Goal: Check status: Check status

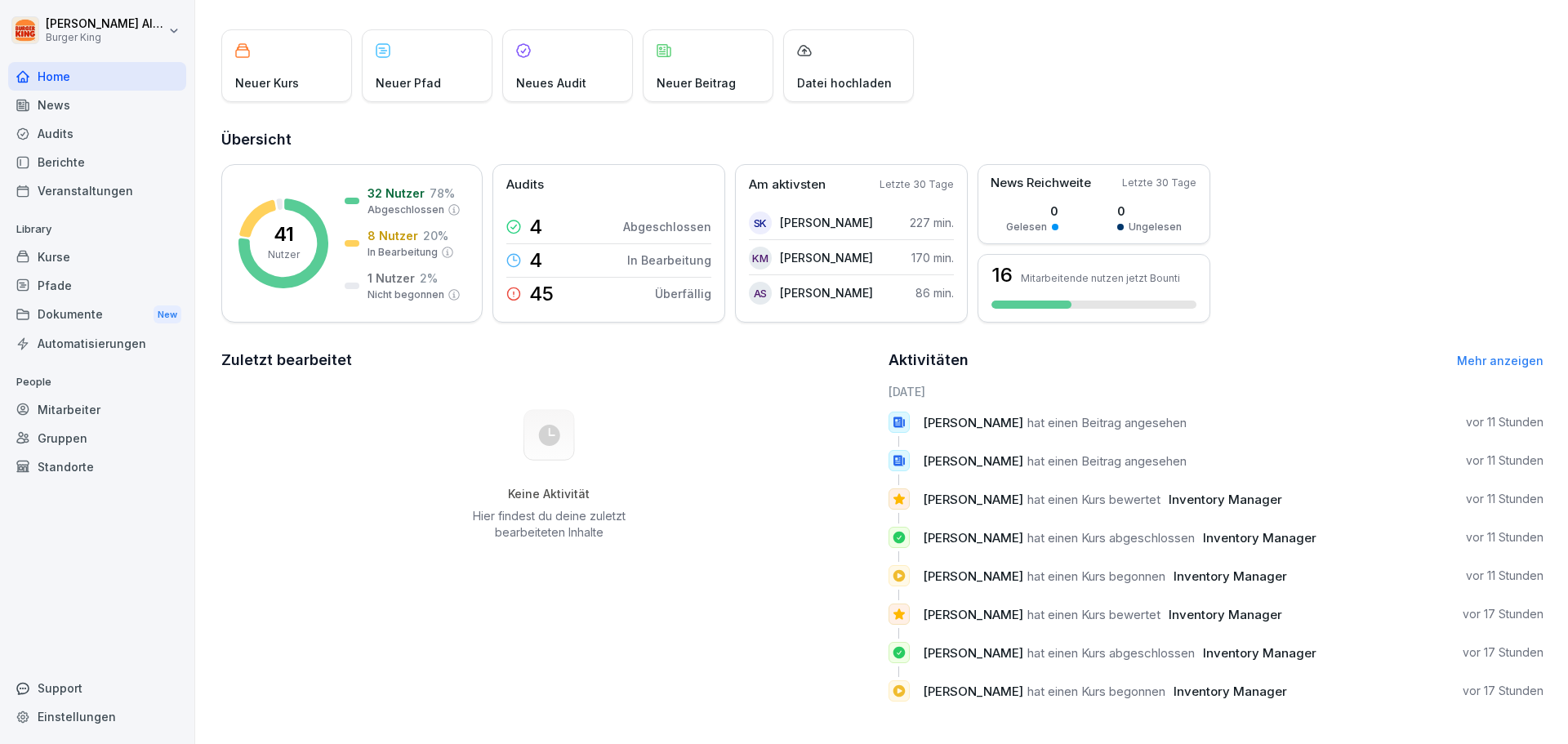
scroll to position [91, 0]
click at [1464, 354] on link "Mehr anzeigen" at bounding box center [1500, 361] width 86 height 14
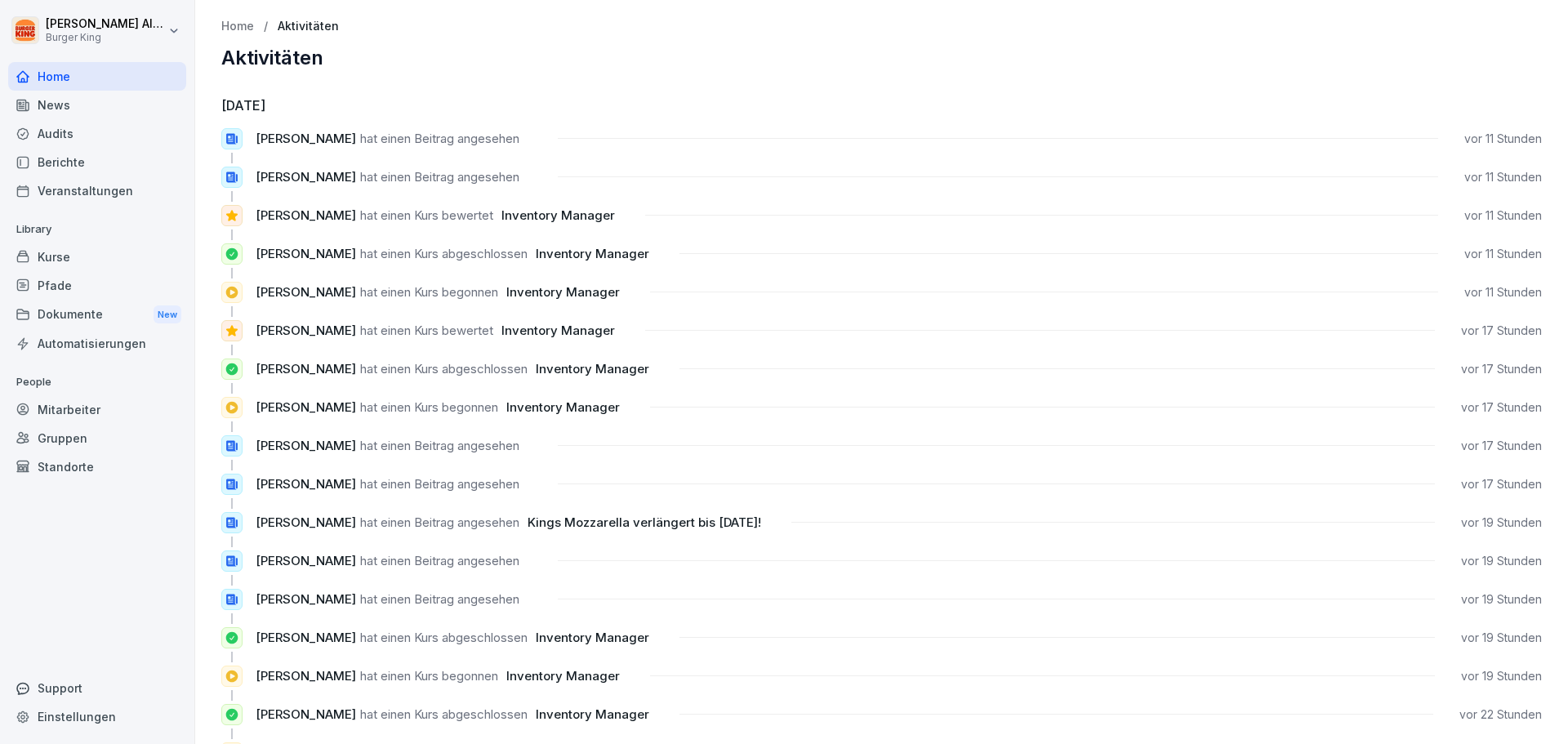
click at [47, 416] on div "Mitarbeiter" at bounding box center [97, 409] width 178 height 28
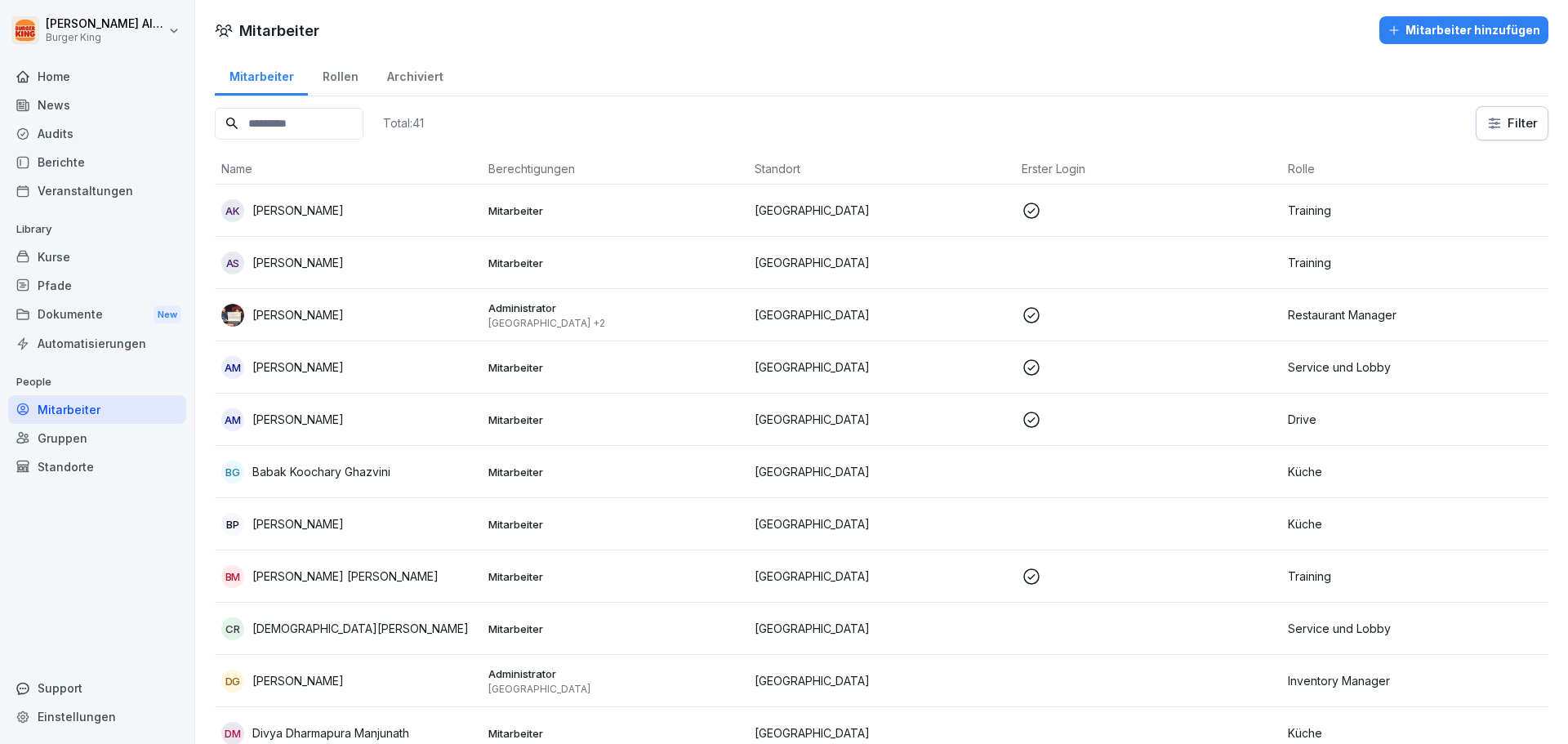
click at [54, 88] on div "Home" at bounding box center [97, 76] width 178 height 28
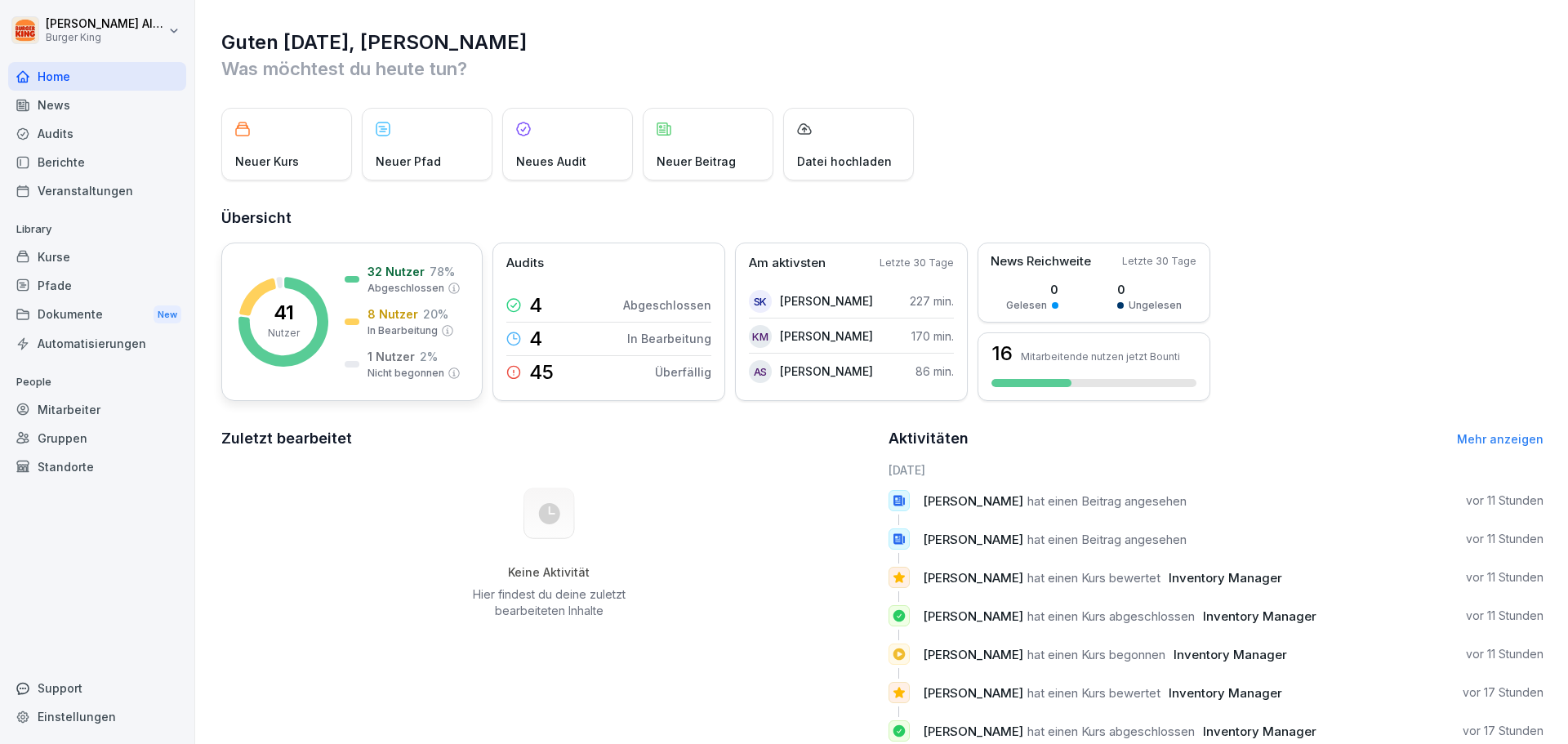
click at [290, 326] on p "Nutzer" at bounding box center [283, 333] width 32 height 15
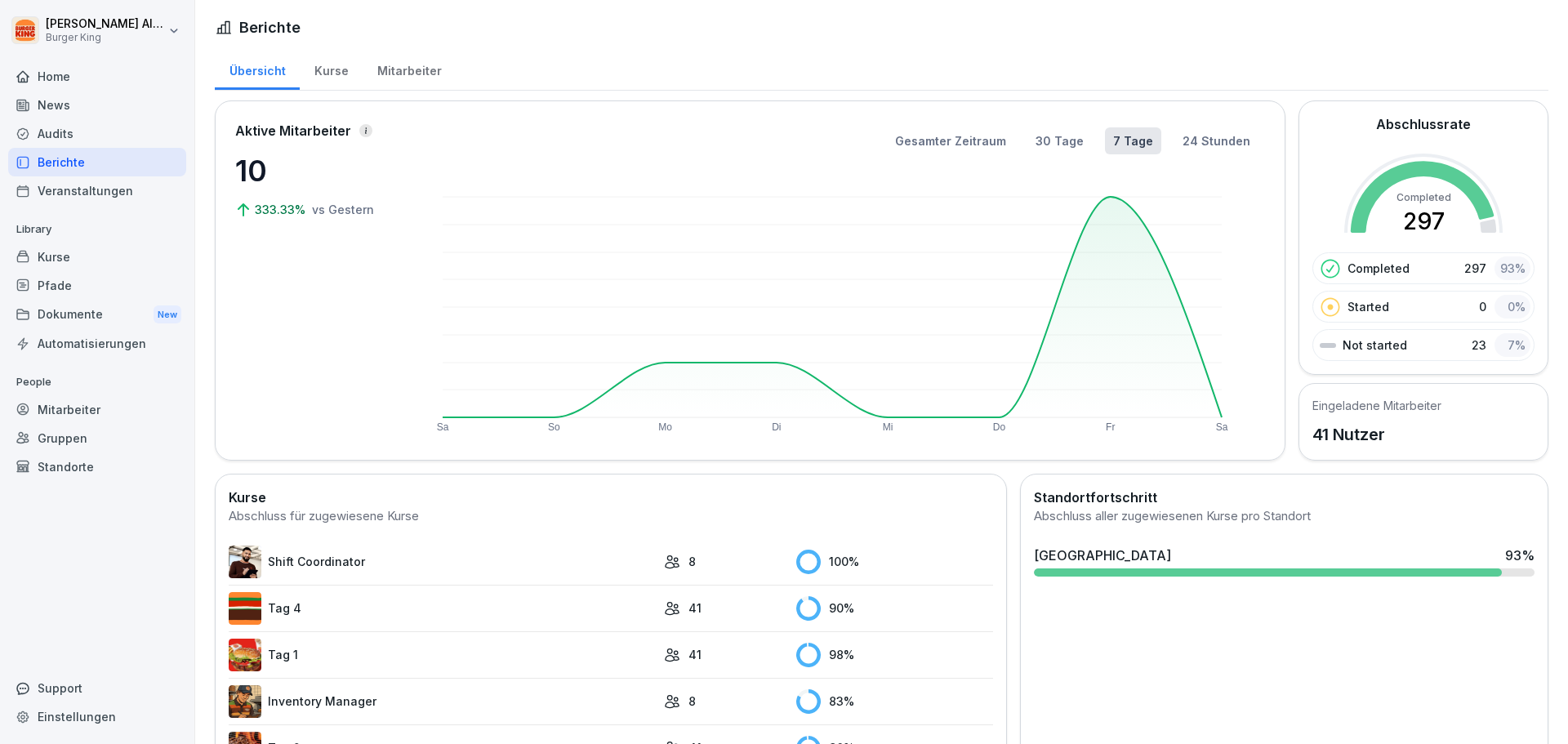
scroll to position [253, 0]
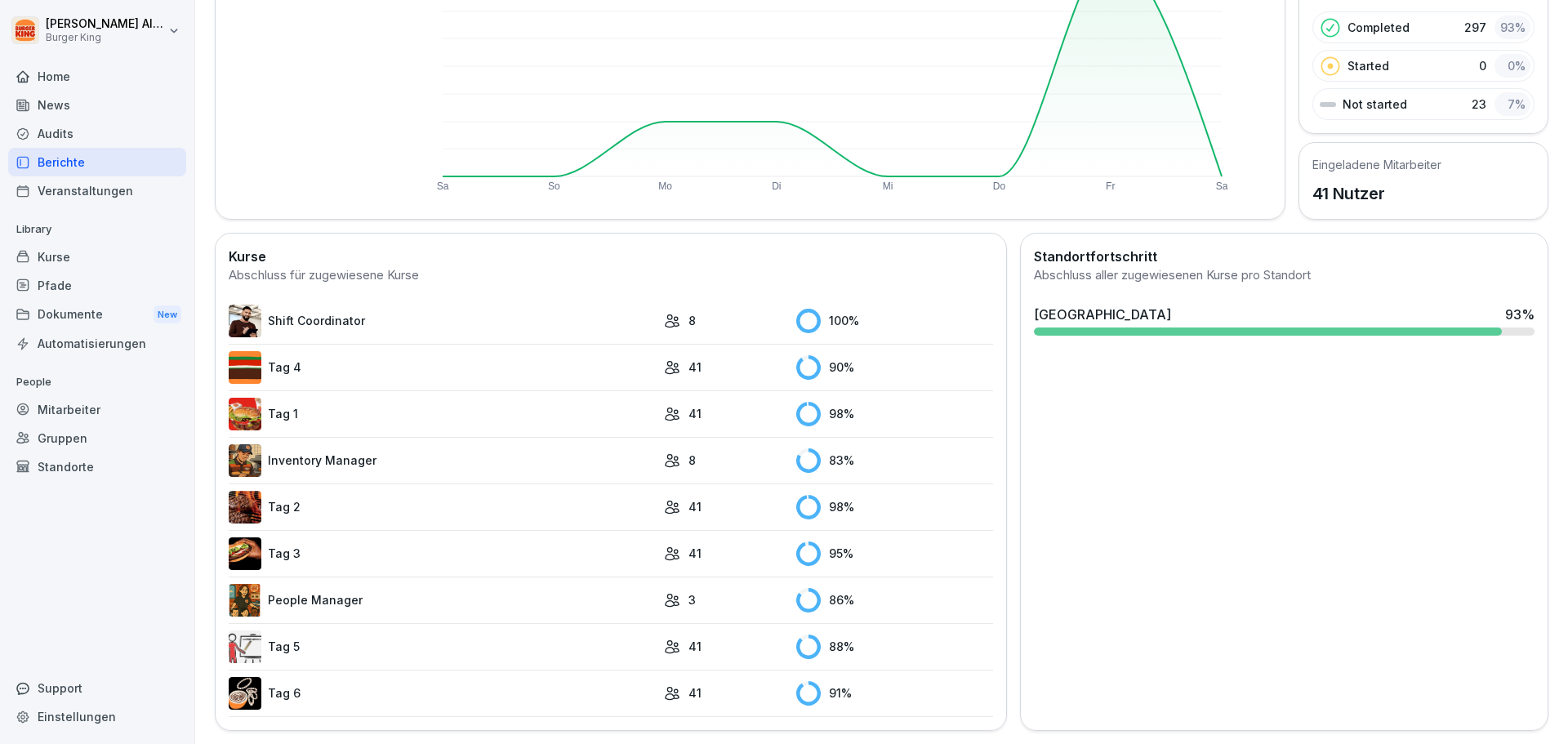
click at [428, 696] on link "Tag 6" at bounding box center [442, 693] width 427 height 33
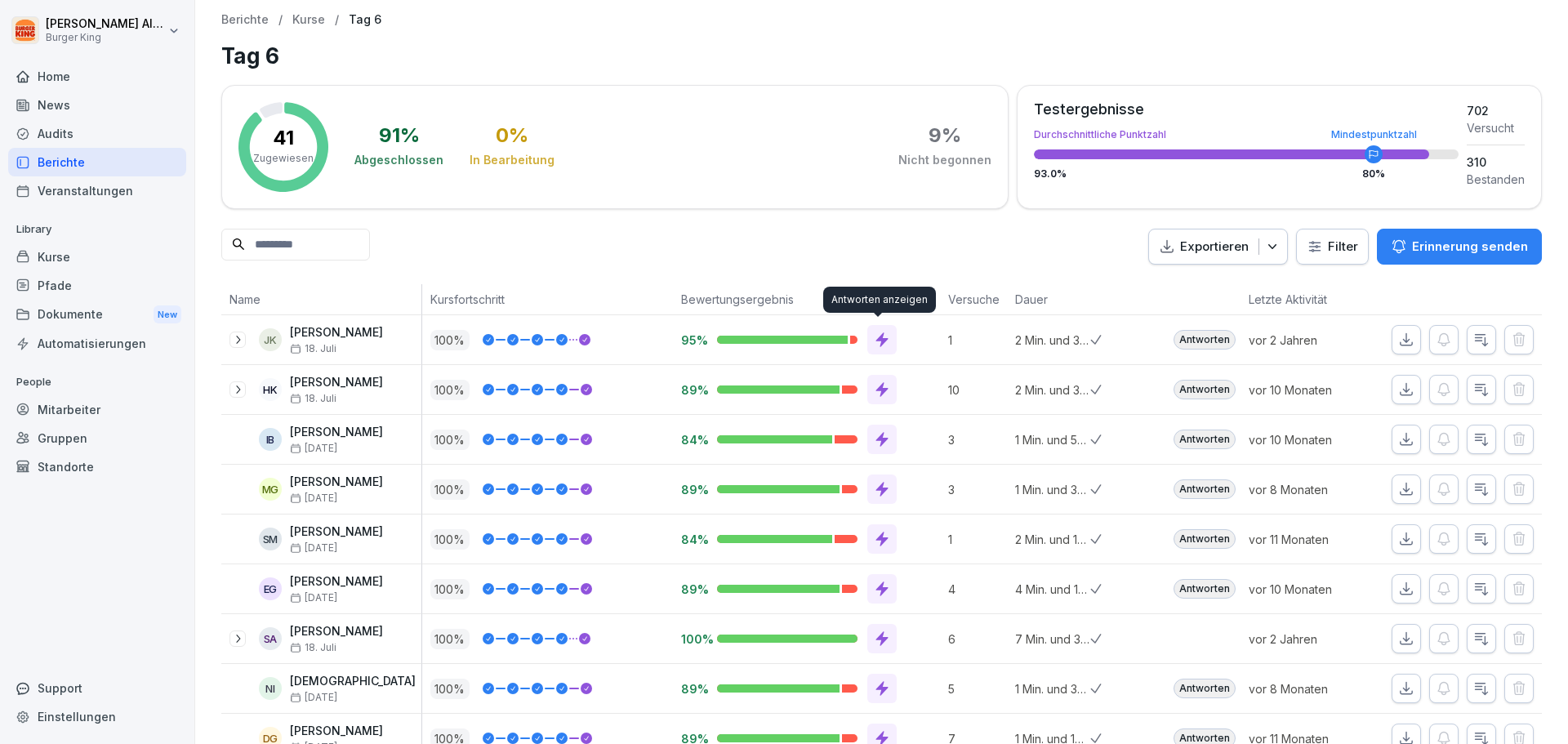
click at [878, 339] on icon at bounding box center [881, 340] width 12 height 15
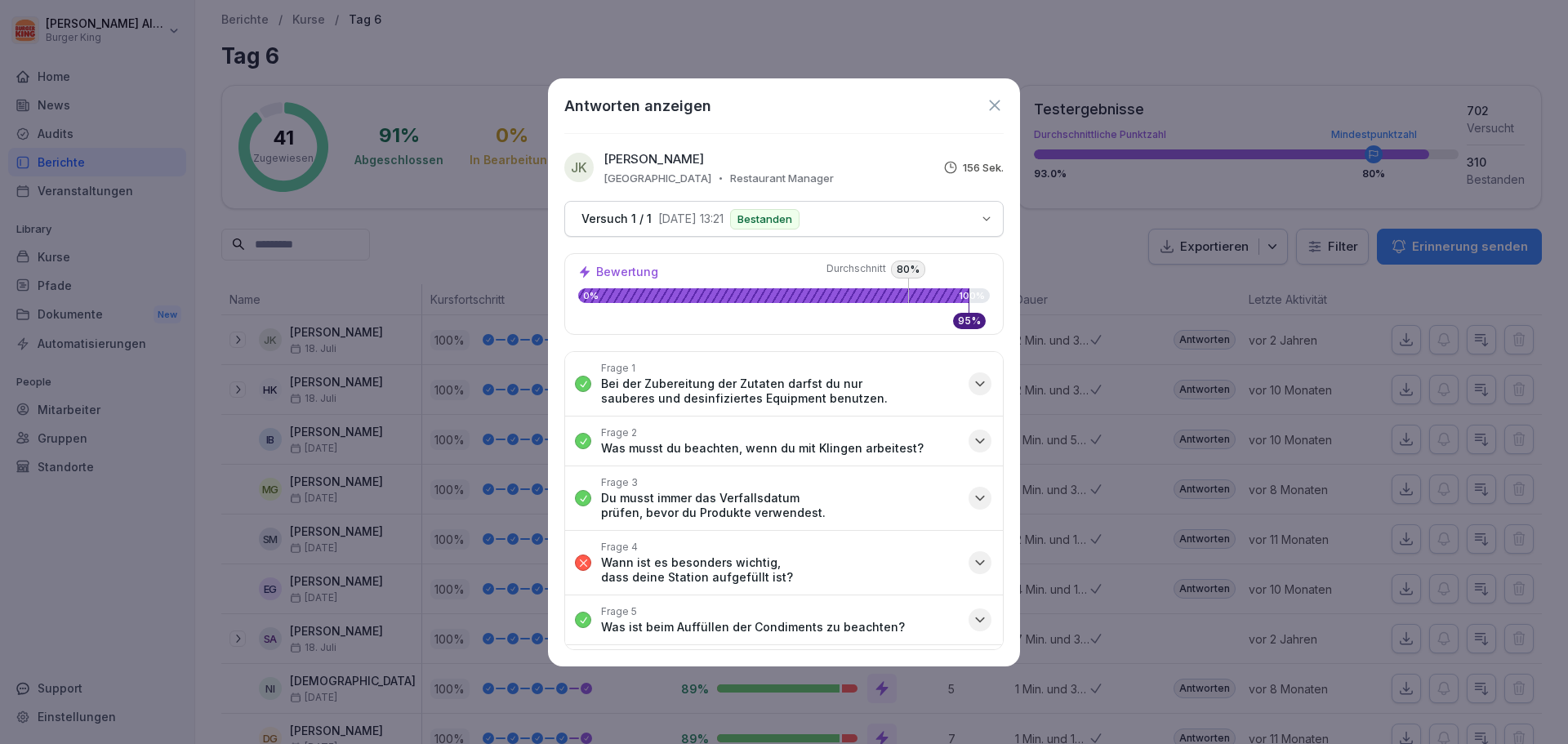
click at [988, 107] on icon at bounding box center [994, 105] width 18 height 18
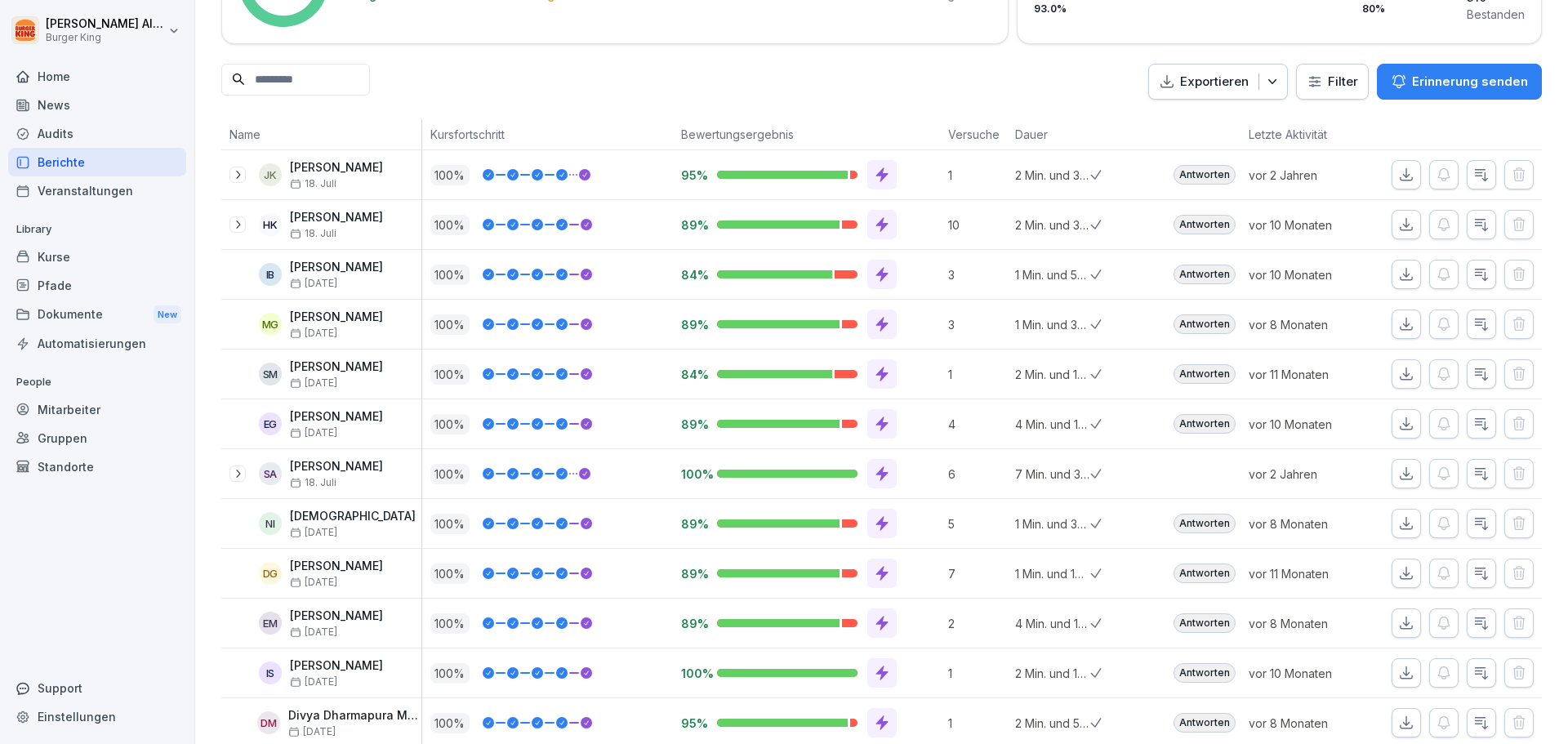
scroll to position [163, 0]
click at [867, 221] on div at bounding box center [882, 226] width 29 height 29
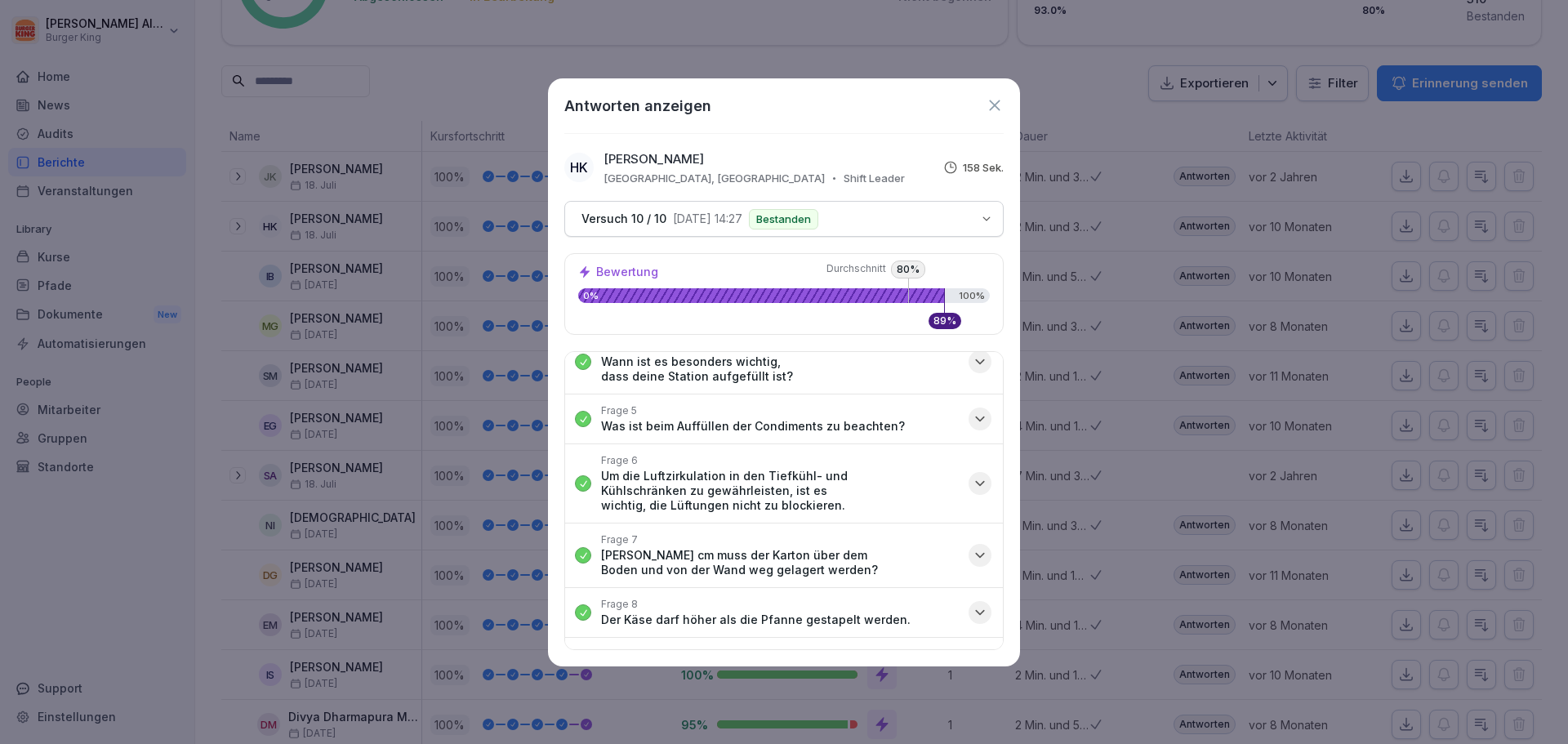
scroll to position [0, 0]
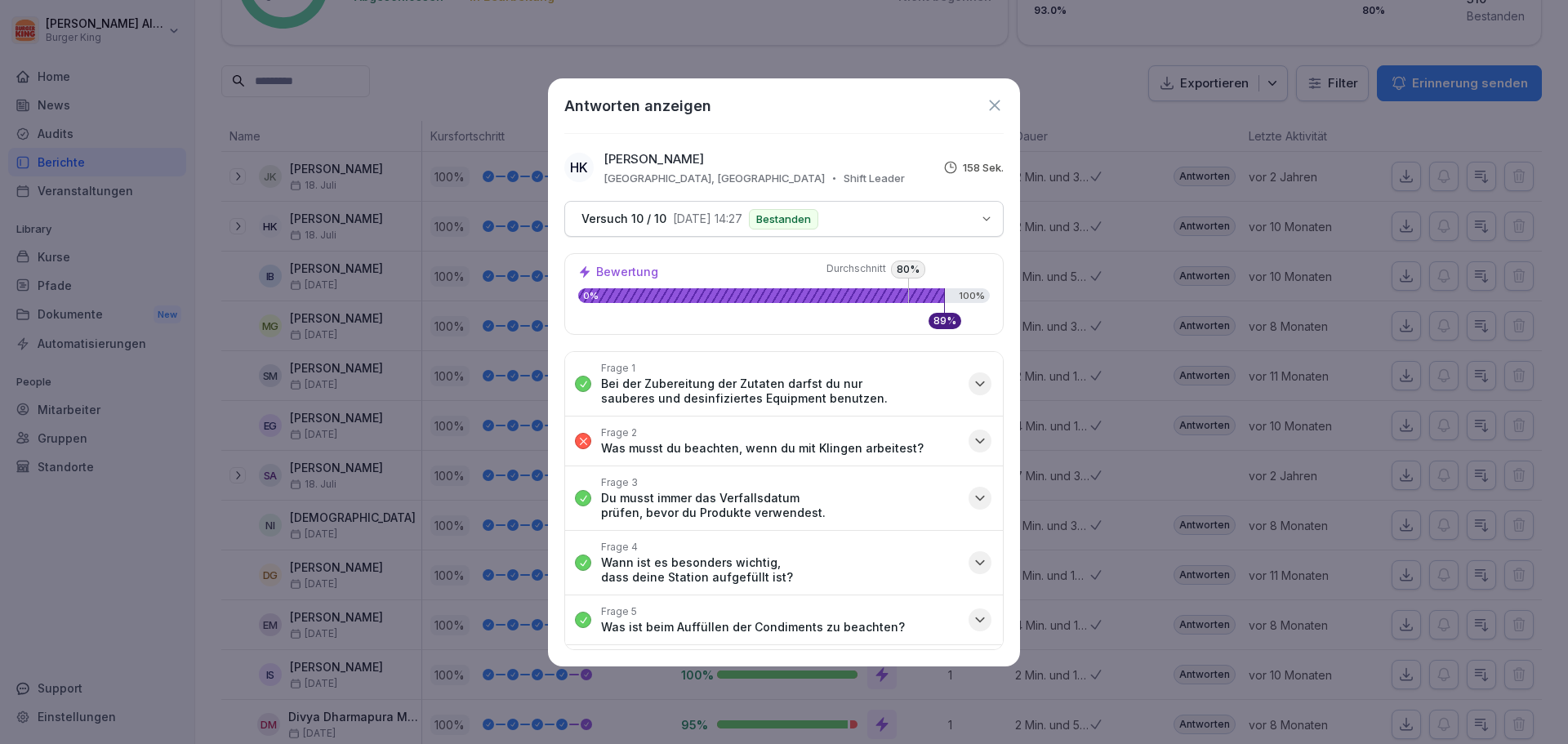
click at [986, 113] on icon at bounding box center [994, 105] width 18 height 18
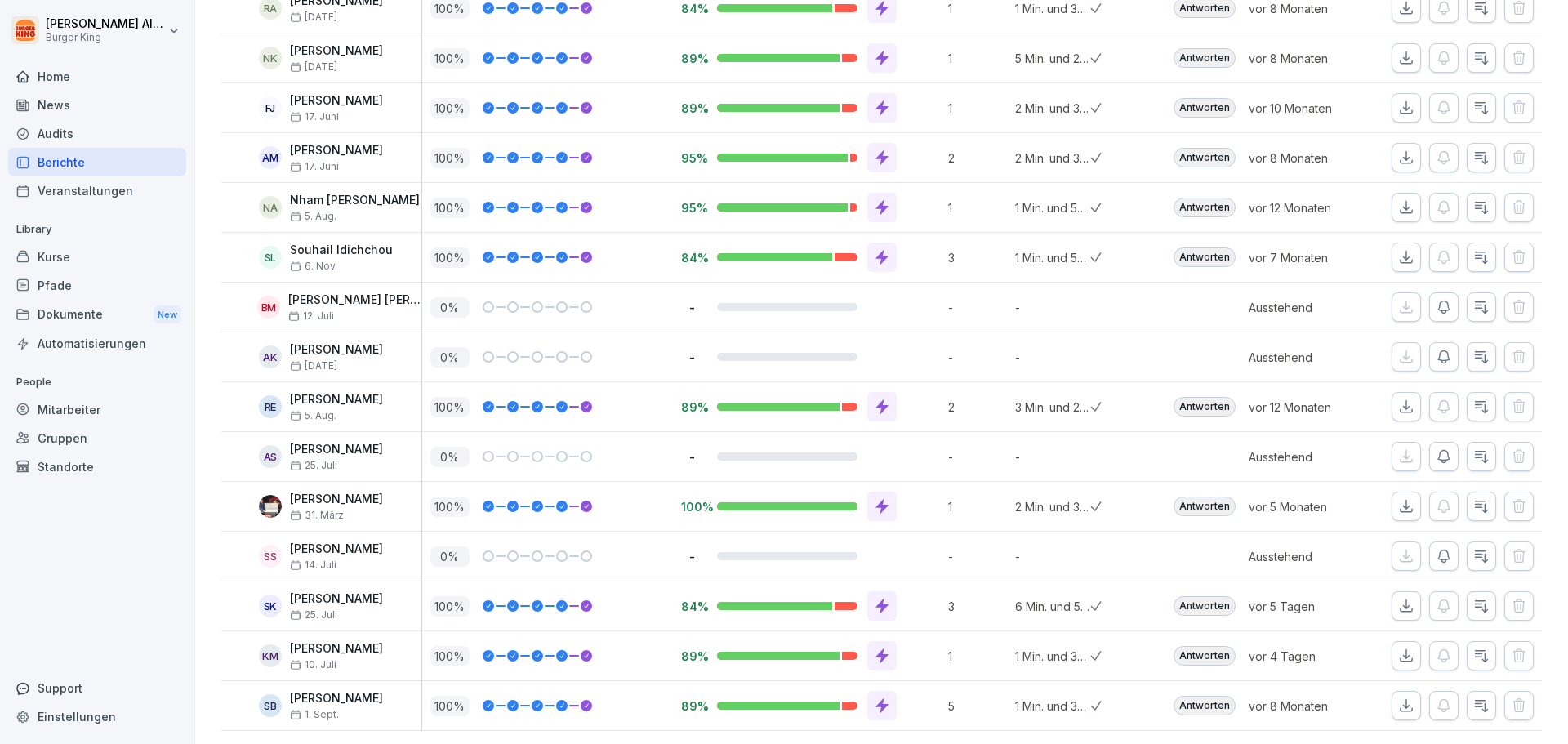
scroll to position [1651, 0]
click at [873, 647] on icon at bounding box center [881, 655] width 16 height 16
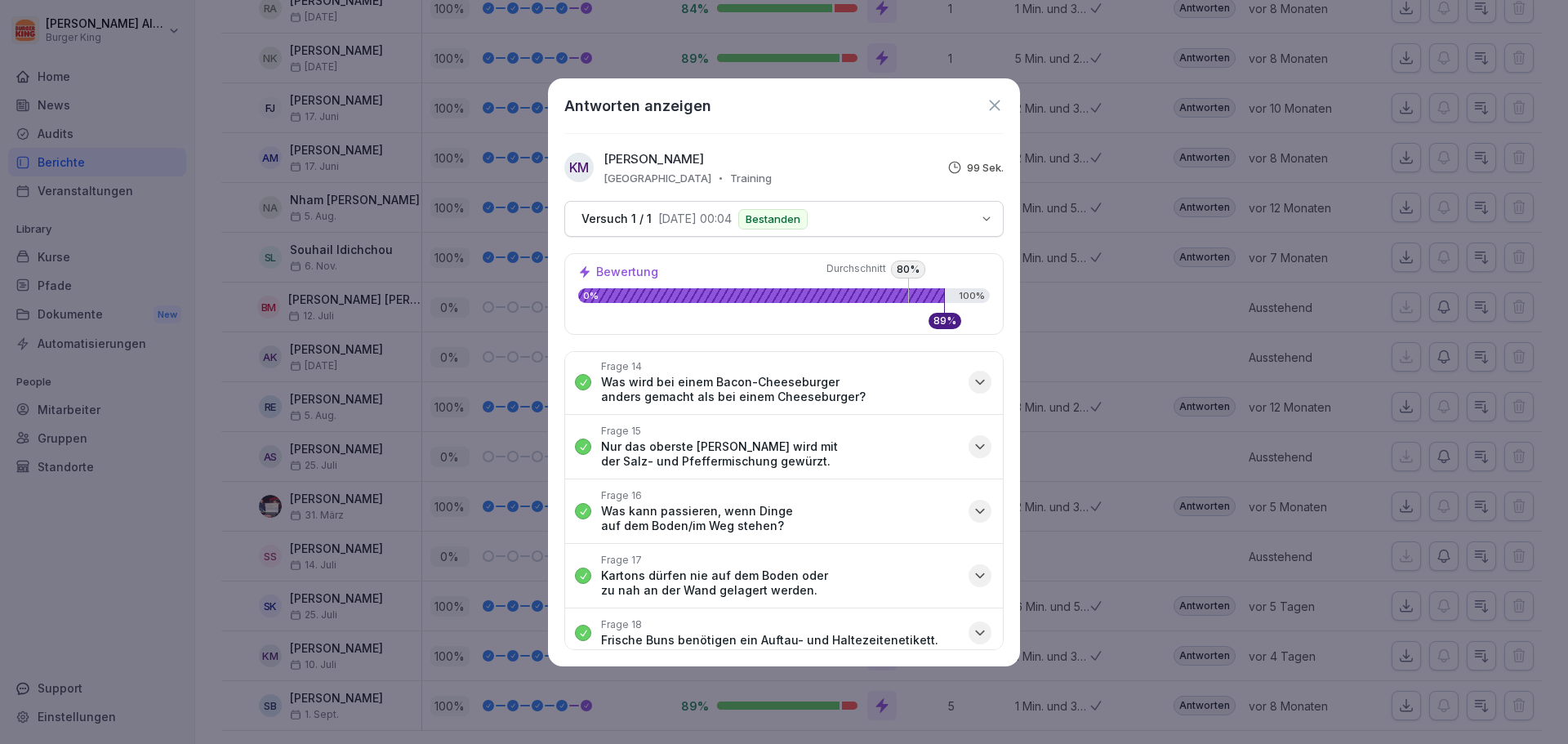
scroll to position [854, 0]
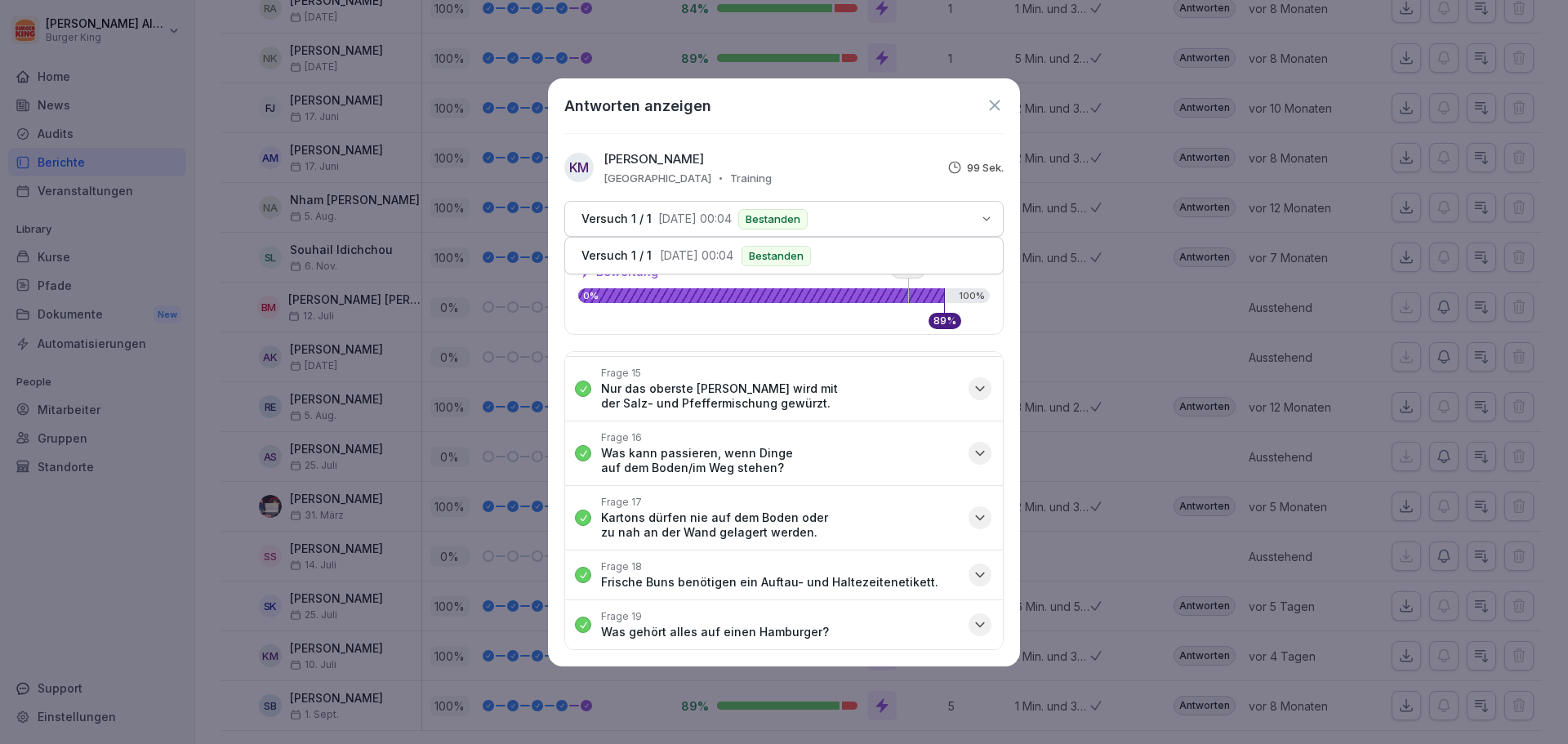
click at [973, 229] on button "Versuch 1 / 1 [DATE] 00:04 Bestanden" at bounding box center [784, 219] width 439 height 36
click at [795, 205] on button "Versuch 1 / 1 [DATE] 00:04 Bestanden" at bounding box center [784, 219] width 439 height 36
click at [798, 218] on p "Bestanden" at bounding box center [772, 219] width 54 height 10
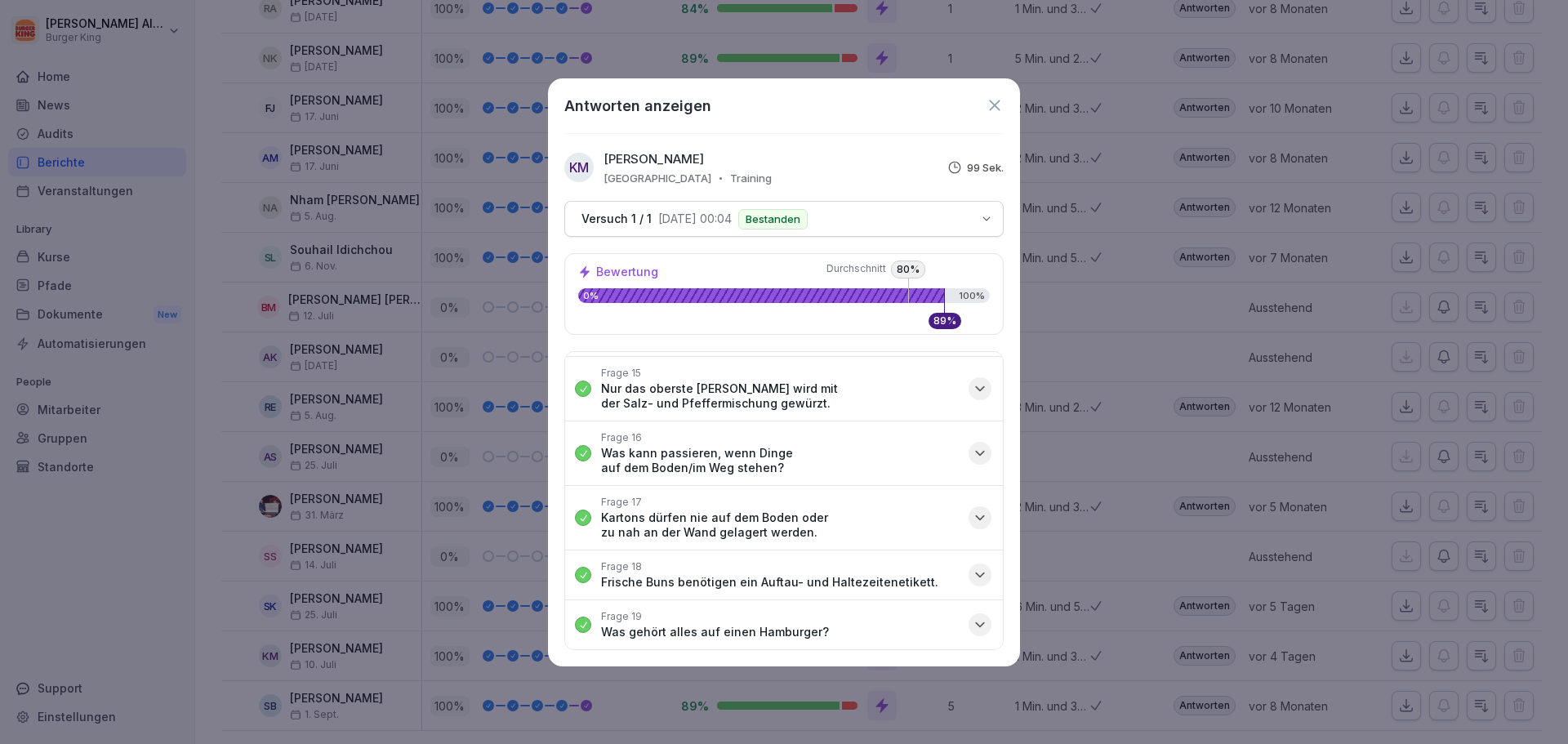
drag, startPoint x: 1004, startPoint y: 100, endPoint x: 991, endPoint y: 104, distance: 13.6
click at [992, 104] on div "Antworten anzeigen KM [PERSON_NAME] Erlangen Training 99 Sek. Versuch 1 / 1 [DA…" at bounding box center [784, 372] width 472 height 588
click at [991, 104] on icon at bounding box center [994, 105] width 18 height 18
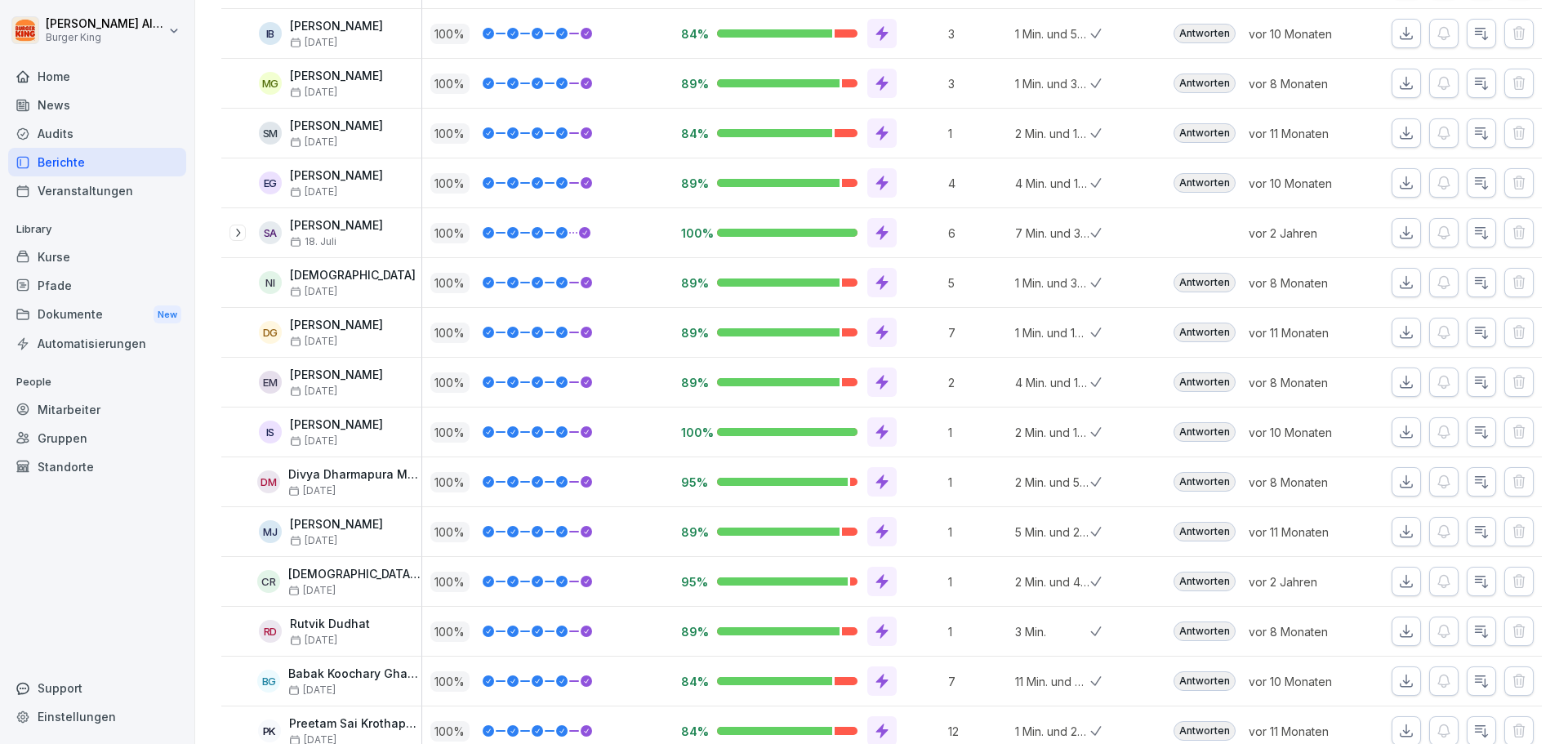
scroll to position [0, 0]
